Goal: Transaction & Acquisition: Subscribe to service/newsletter

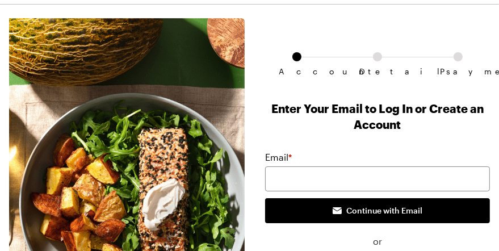
scroll to position [45, 0]
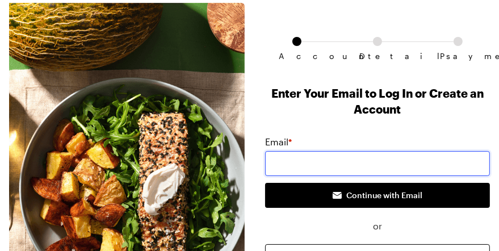
click at [273, 163] on input "email" at bounding box center [377, 163] width 225 height 25
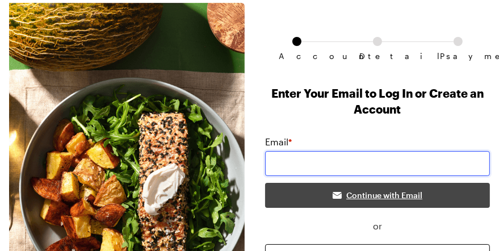
type input "[EMAIL_ADDRESS][DOMAIN_NAME]"
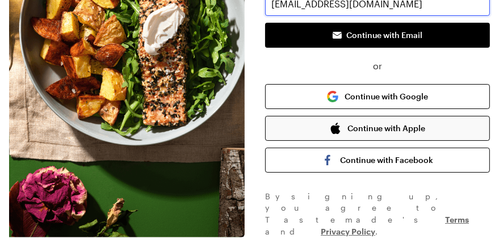
scroll to position [226, 0]
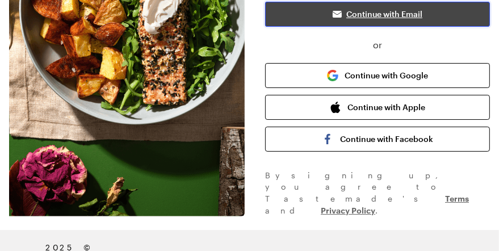
click at [309, 18] on button "Continue with Email" at bounding box center [377, 14] width 225 height 25
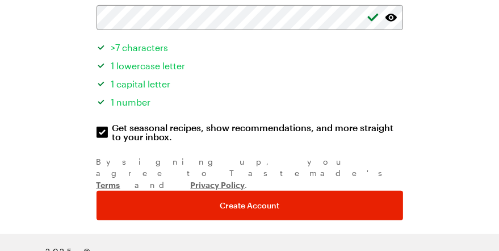
scroll to position [223, 0]
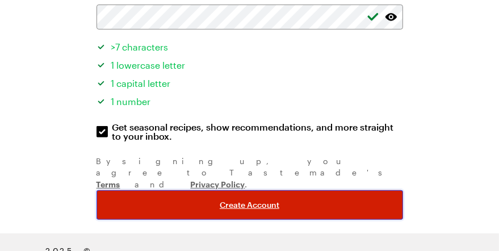
click at [254, 199] on span "Create Account" at bounding box center [250, 204] width 60 height 11
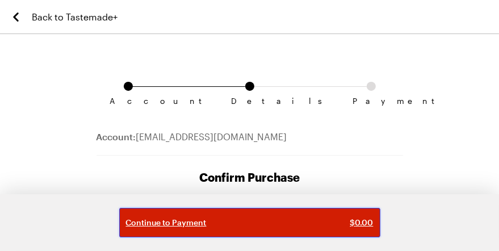
click at [259, 222] on div "Continue to Payment $ 0.00" at bounding box center [249, 222] width 247 height 11
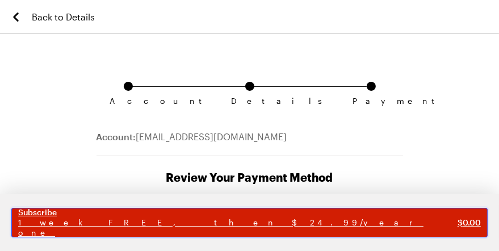
click at [282, 222] on span "1 week FREE, then $24.99/year one" at bounding box center [237, 227] width 439 height 20
click at [457, 218] on span "$ 0.00" at bounding box center [468, 222] width 23 height 11
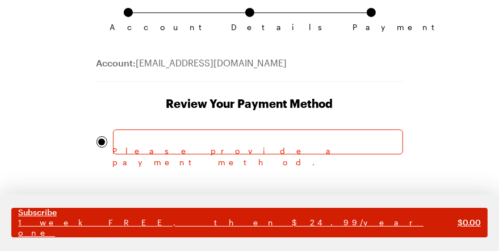
scroll to position [91, 0]
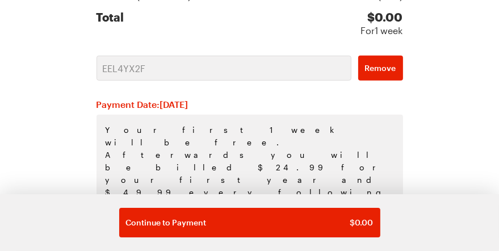
scroll to position [380, 0]
